Goal: Check status: Check status

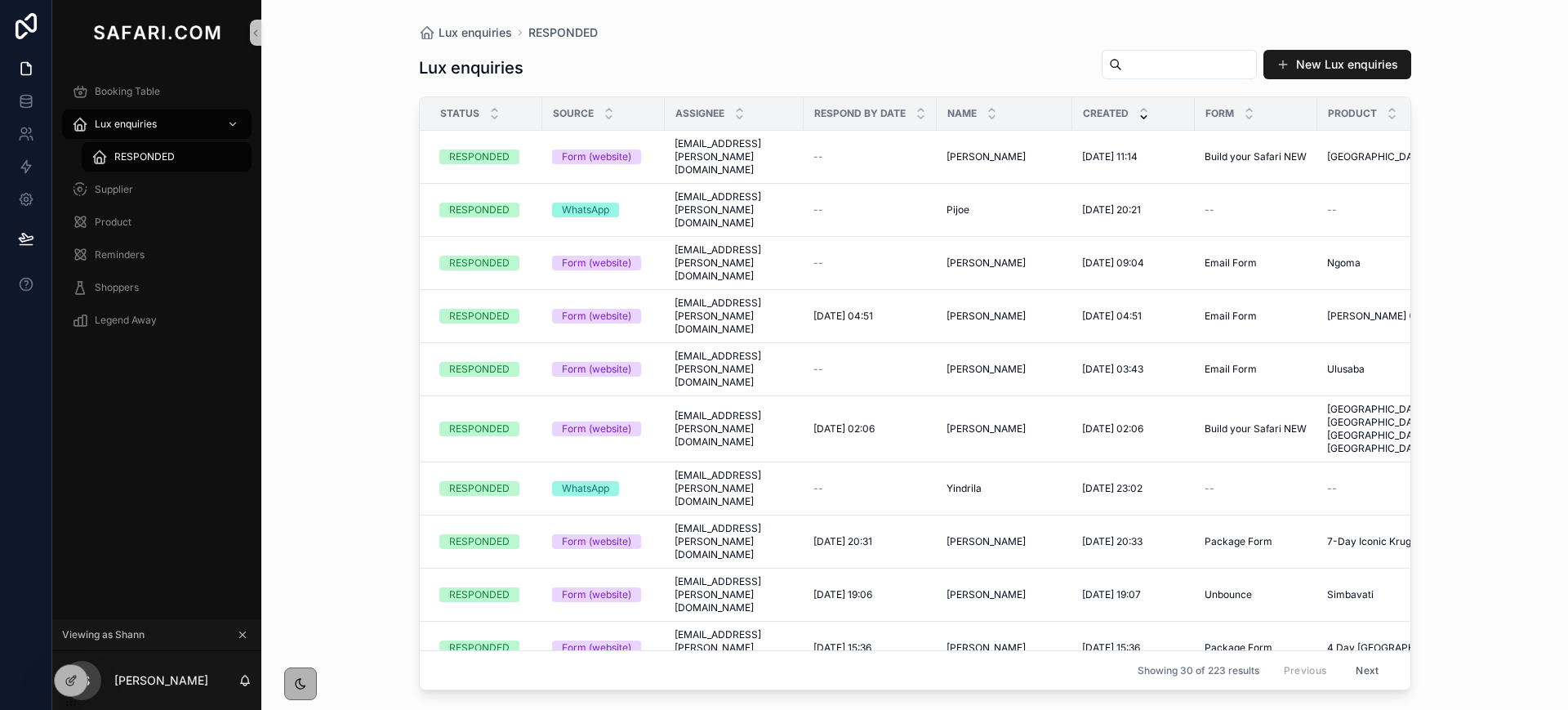
click at [243, 637] on icon "scrollable content" at bounding box center [243, 634] width 11 height 11
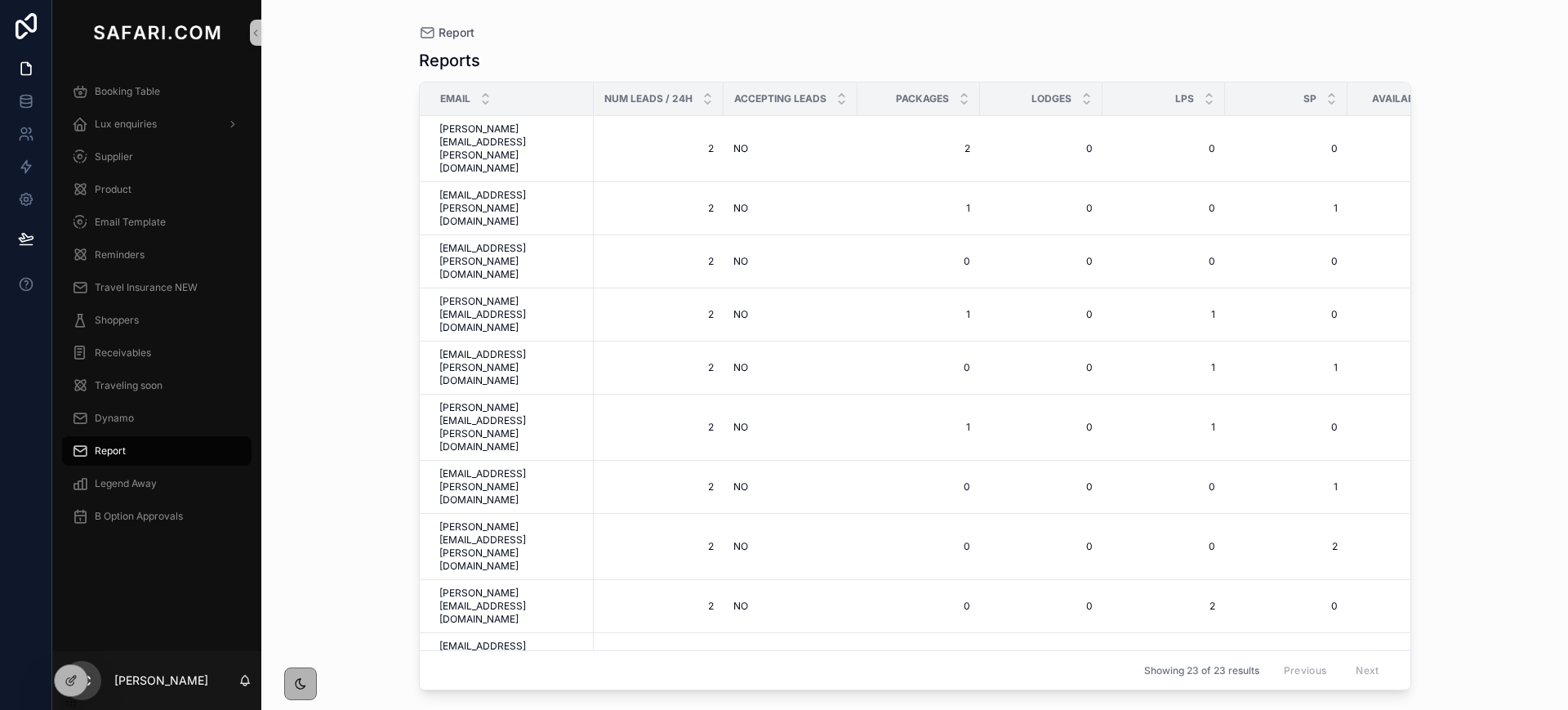
click at [130, 91] on span "Booking Table" at bounding box center [127, 92] width 65 height 13
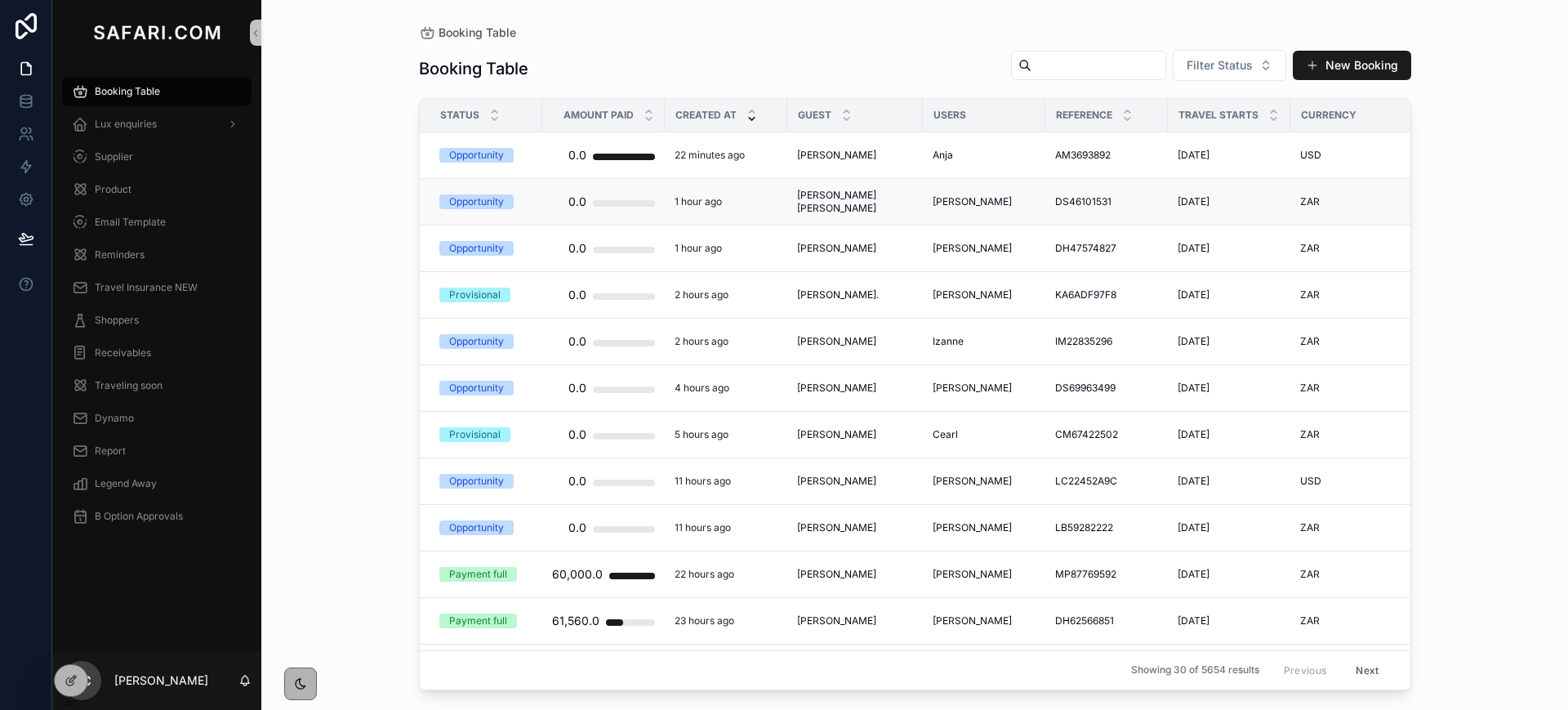
click at [855, 197] on span "Daniyal Ahmed Syed" at bounding box center [855, 202] width 116 height 27
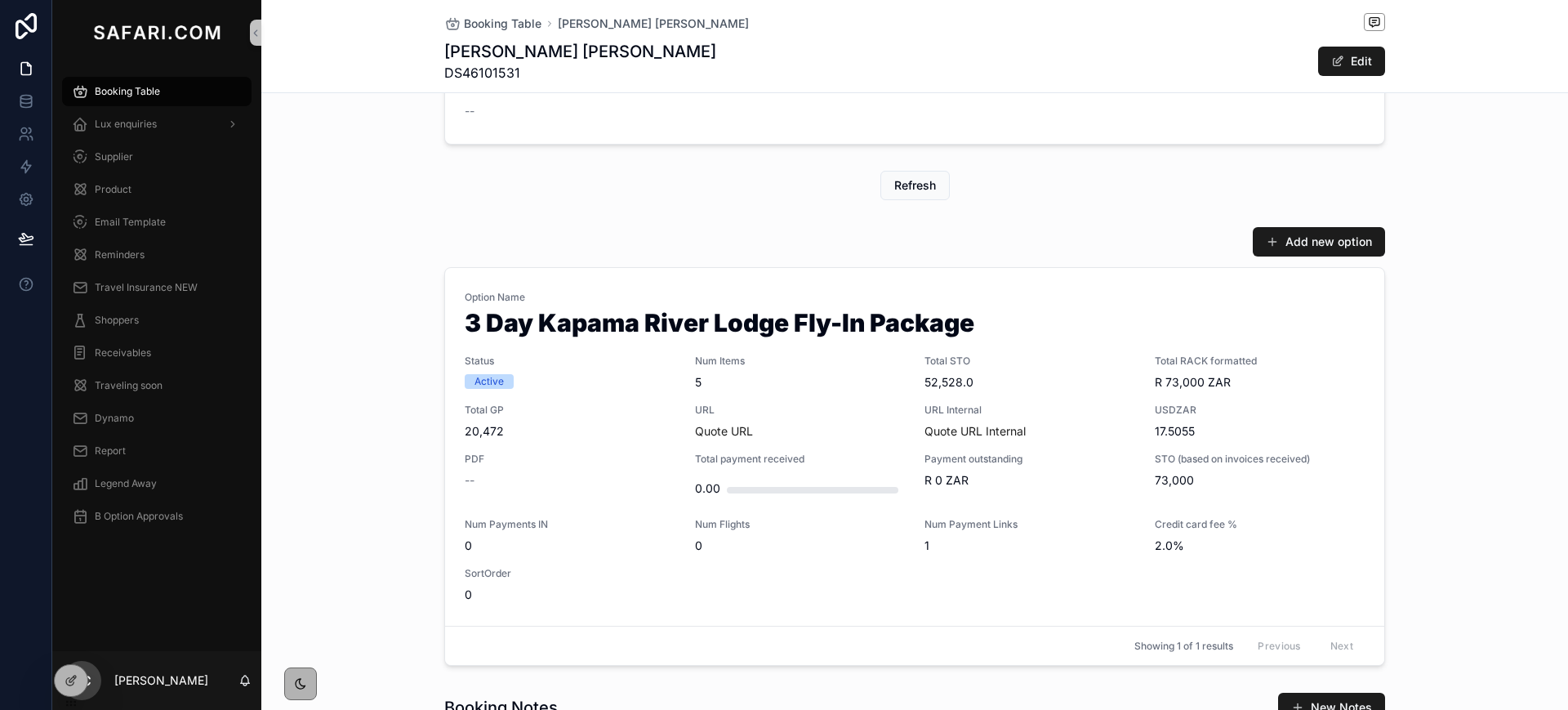
scroll to position [649, 0]
click at [467, 23] on span "Booking Table" at bounding box center [502, 23] width 78 height 16
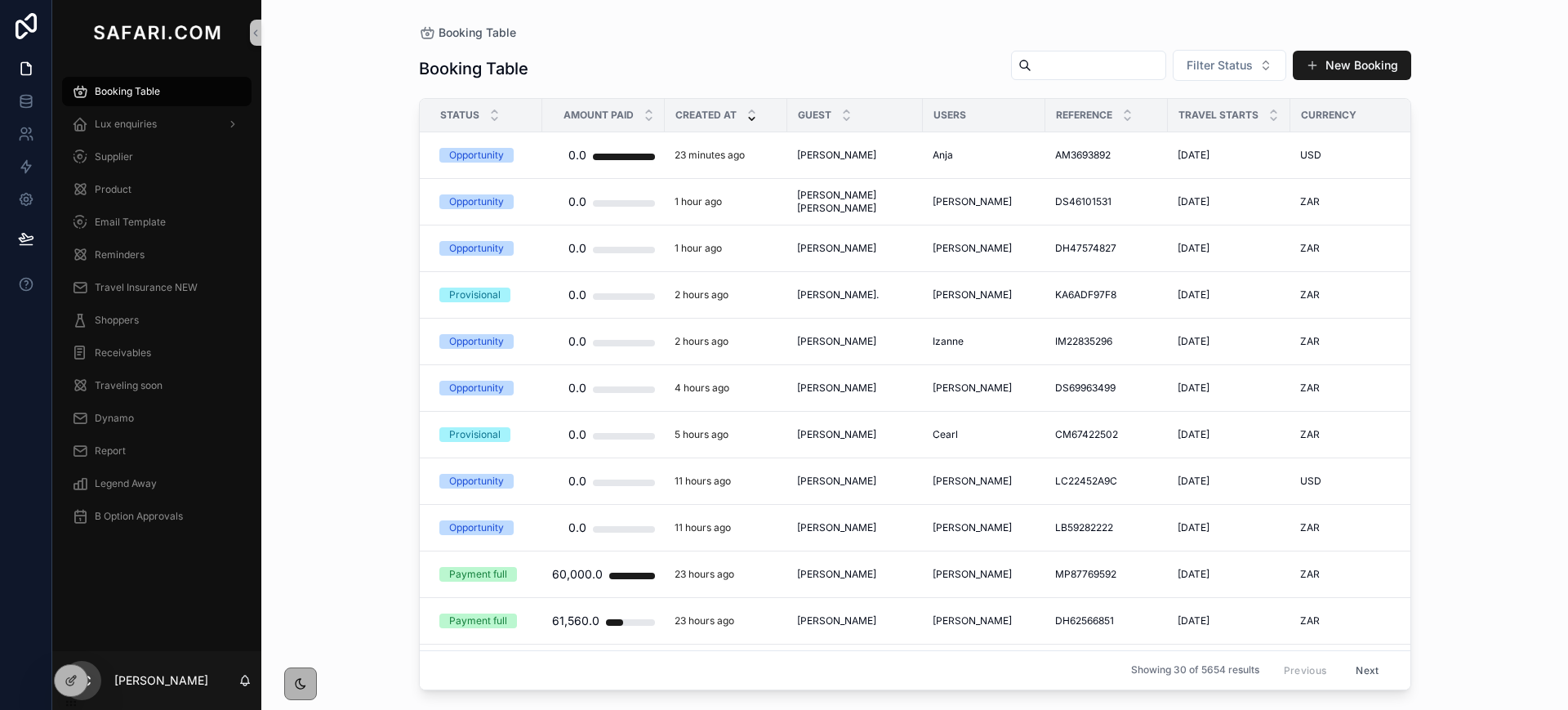
click at [329, 115] on div "Booking Table Booking Table Filter Status New Booking Status Amount Paid Create…" at bounding box center [915, 355] width 1306 height 710
click at [866, 152] on div "Lindsay Jones Lindsay Jones" at bounding box center [855, 155] width 116 height 13
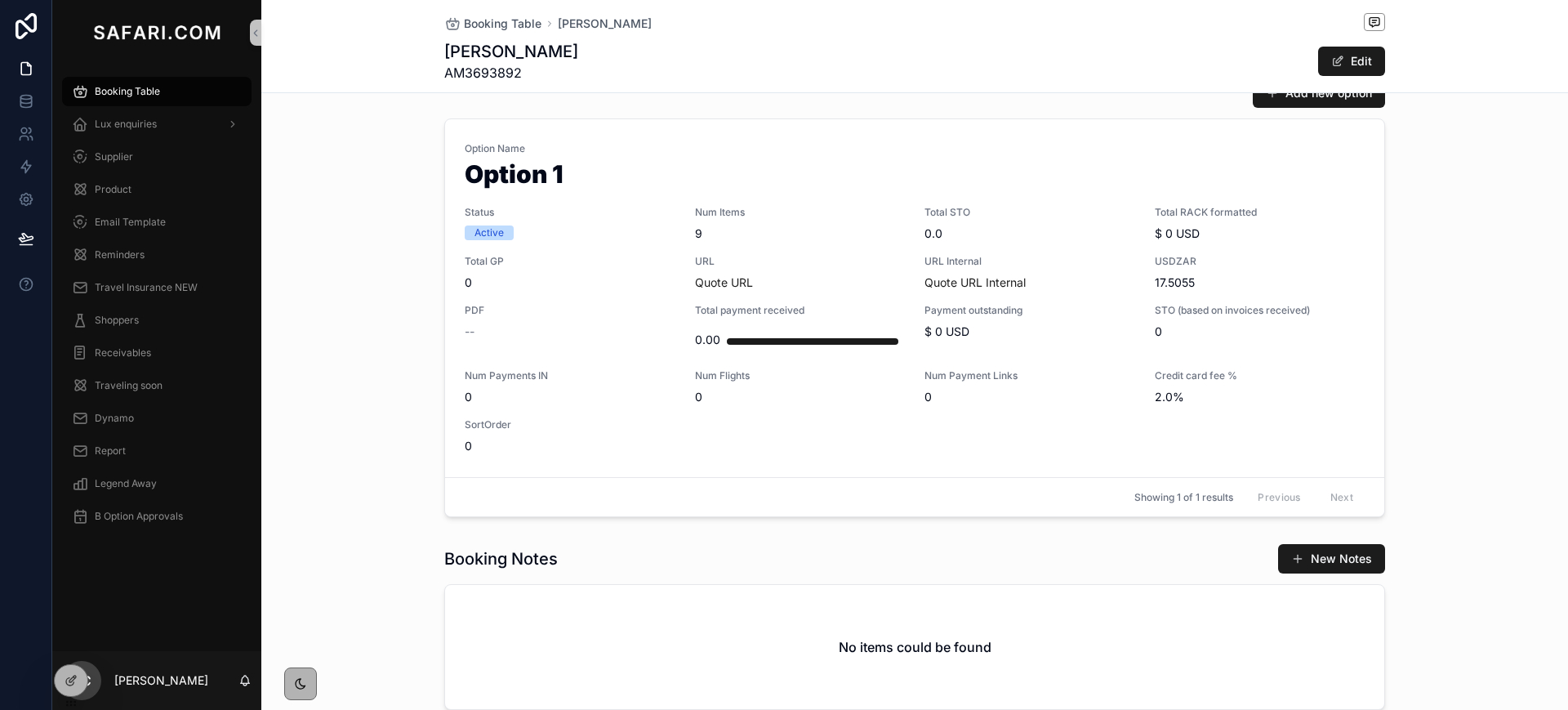
scroll to position [797, 0]
click at [495, 20] on span "Booking Table" at bounding box center [502, 23] width 78 height 16
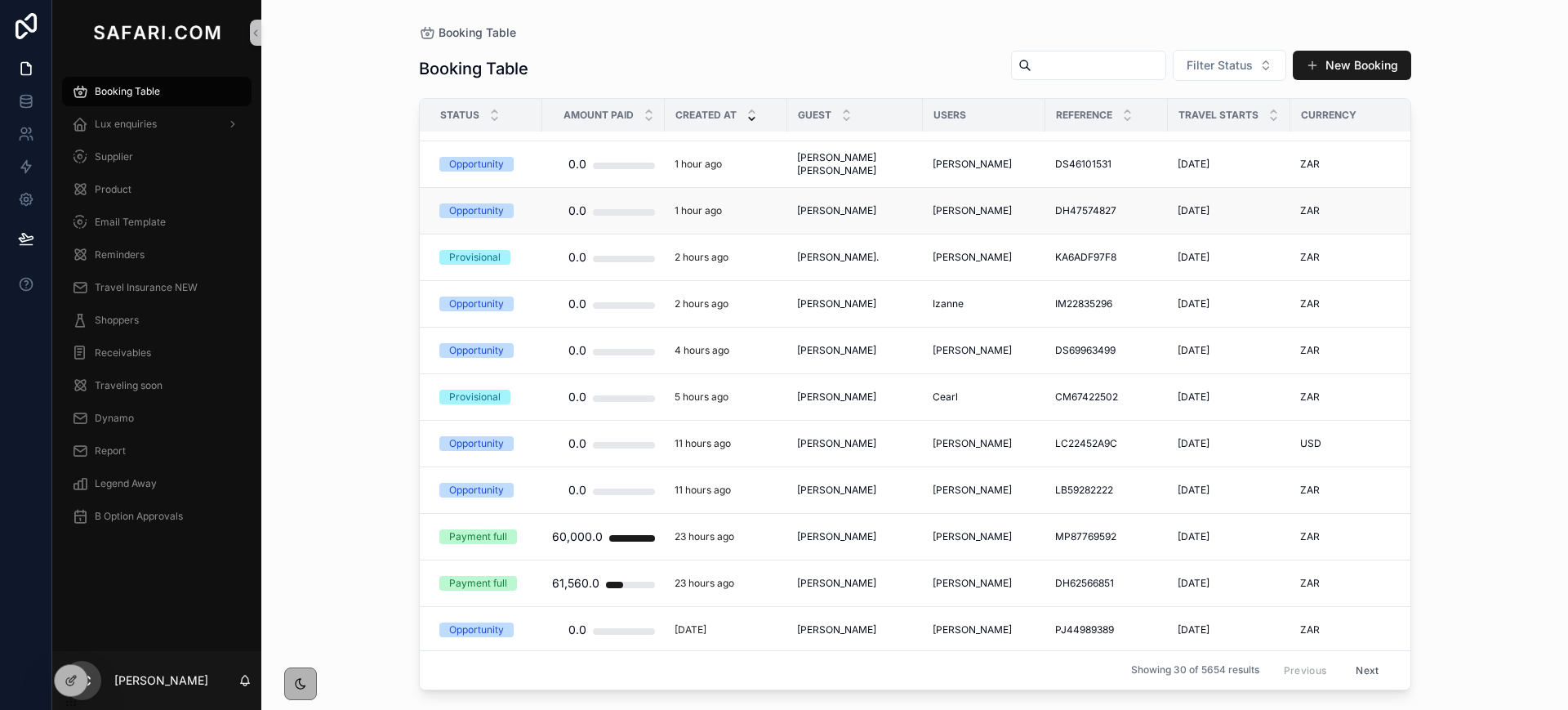
scroll to position [46, 0]
